Goal: Task Accomplishment & Management: Manage account settings

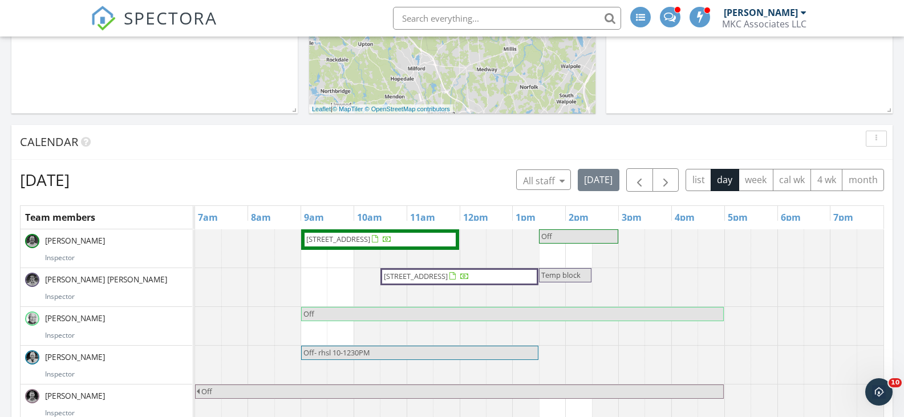
scroll to position [342, 0]
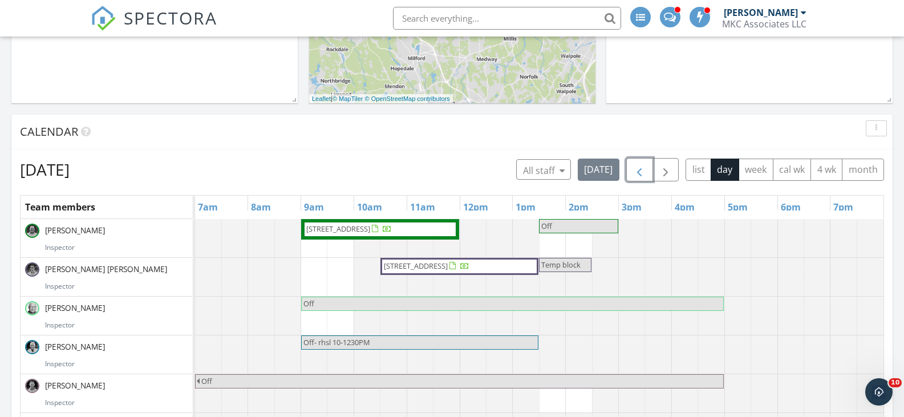
click at [640, 171] on span "button" at bounding box center [640, 170] width 14 height 14
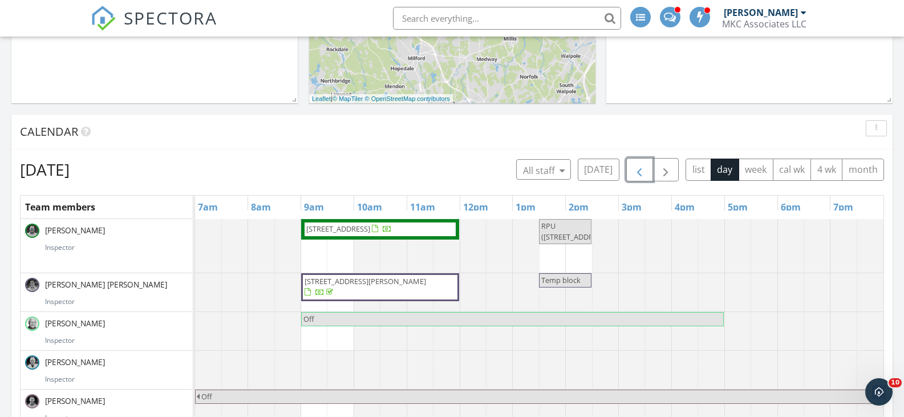
click at [640, 171] on span "button" at bounding box center [640, 170] width 14 height 14
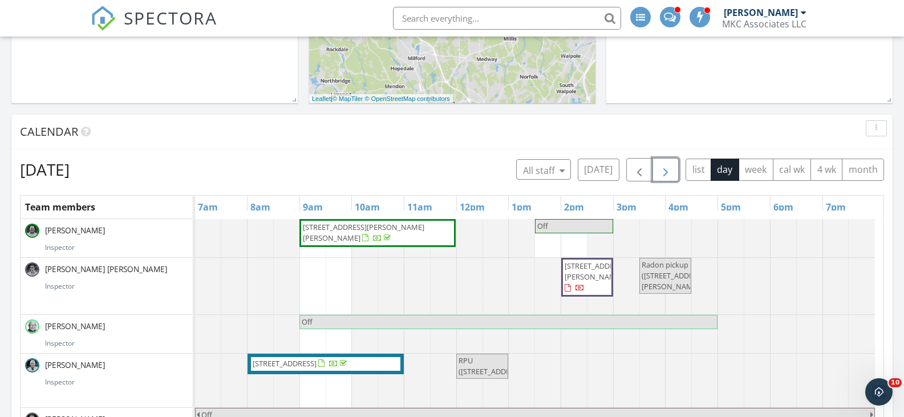
click at [665, 173] on span "button" at bounding box center [666, 170] width 14 height 14
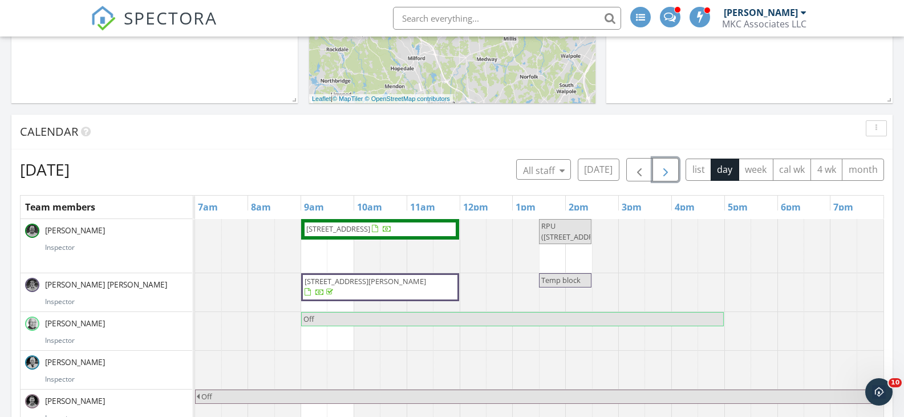
click at [370, 229] on span "[STREET_ADDRESS]" at bounding box center [338, 229] width 64 height 10
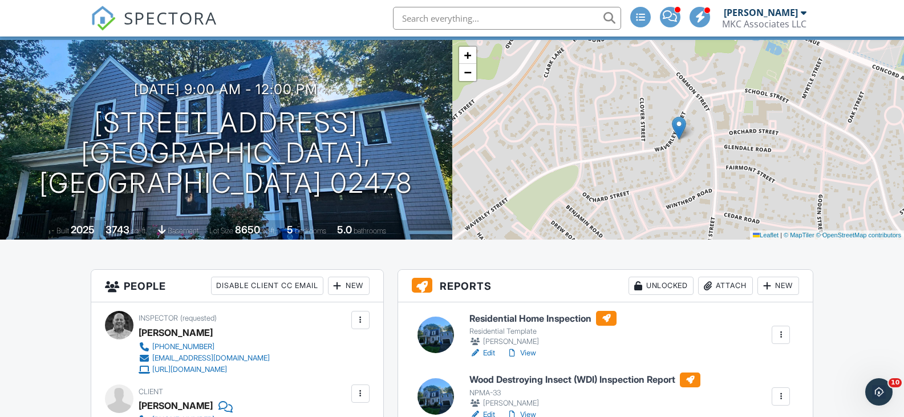
scroll to position [57, 0]
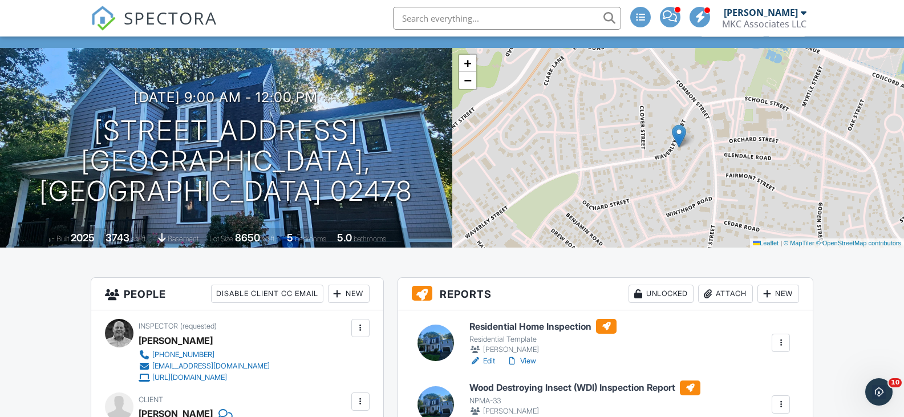
click at [508, 324] on h6 "Residential Home Inspection" at bounding box center [543, 326] width 147 height 15
